Goal: Task Accomplishment & Management: Use online tool/utility

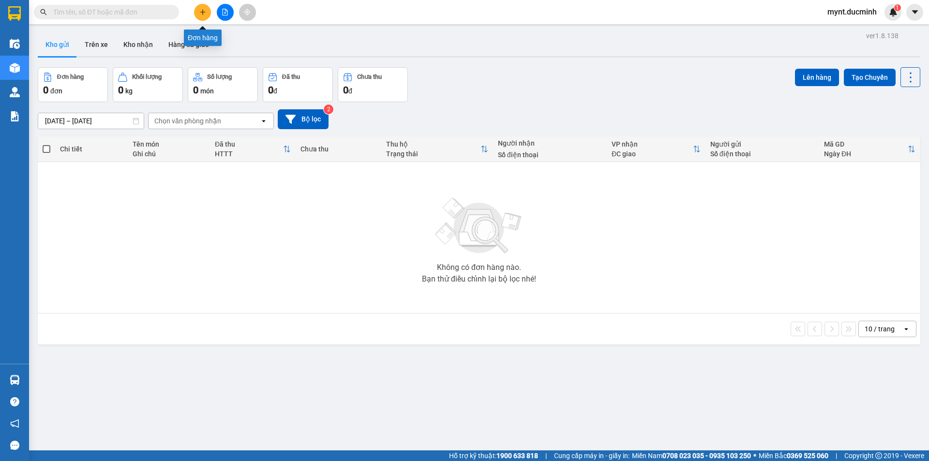
click at [200, 7] on button at bounding box center [202, 12] width 17 height 17
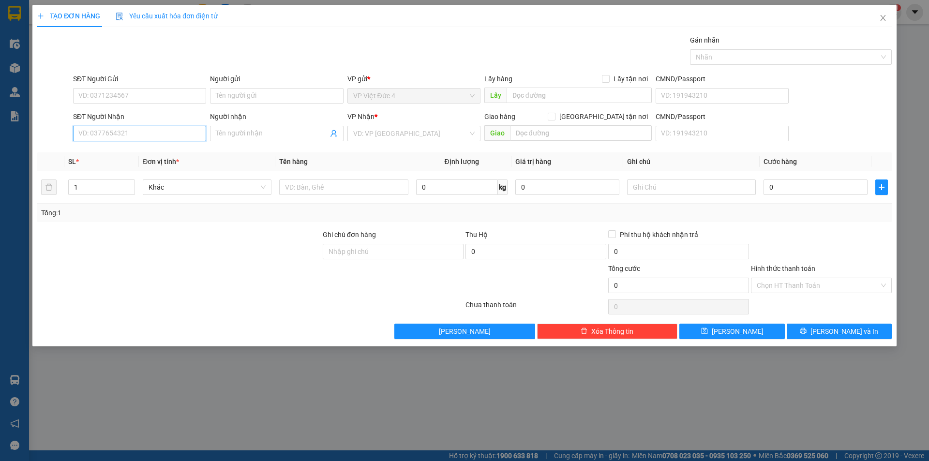
click at [156, 132] on input "SĐT Người Nhận" at bounding box center [139, 133] width 133 height 15
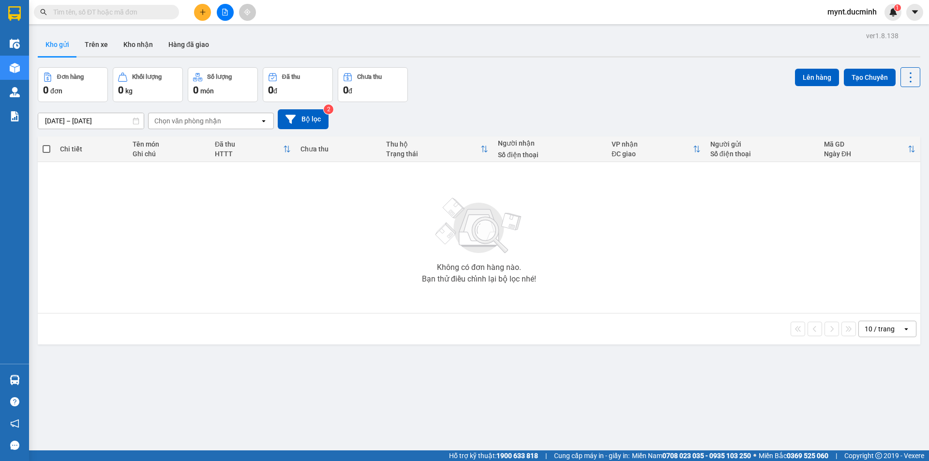
click at [223, 10] on icon "file-add" at bounding box center [225, 12] width 5 height 7
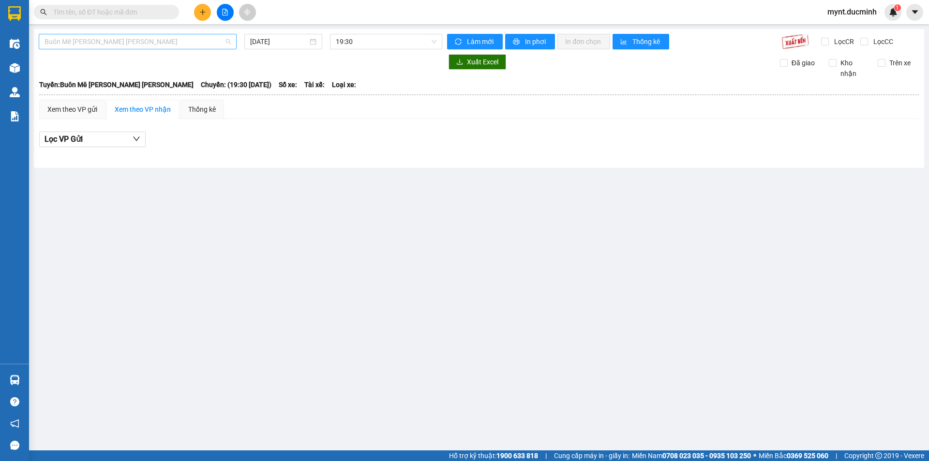
drag, startPoint x: 136, startPoint y: 43, endPoint x: 130, endPoint y: 45, distance: 7.4
click at [136, 42] on span "Buôn Mê Thuột - Hồ Chí Minh" at bounding box center [138, 41] width 186 height 15
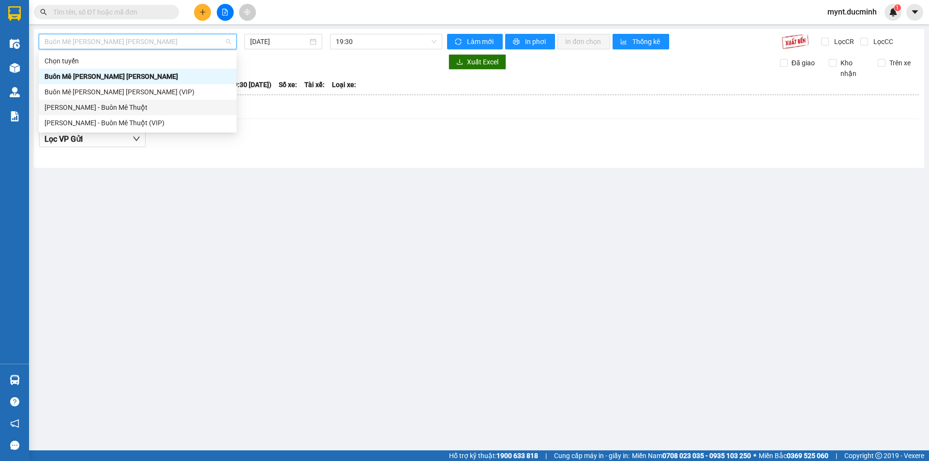
click at [73, 108] on div "Hồ Chí Minh - Buôn Mê Thuột" at bounding box center [138, 107] width 186 height 11
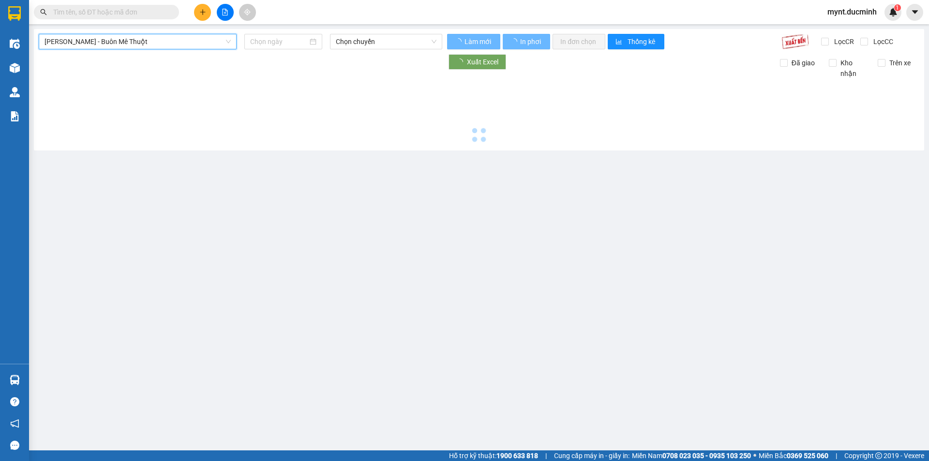
type input "13/08/2025"
